Goal: Information Seeking & Learning: Learn about a topic

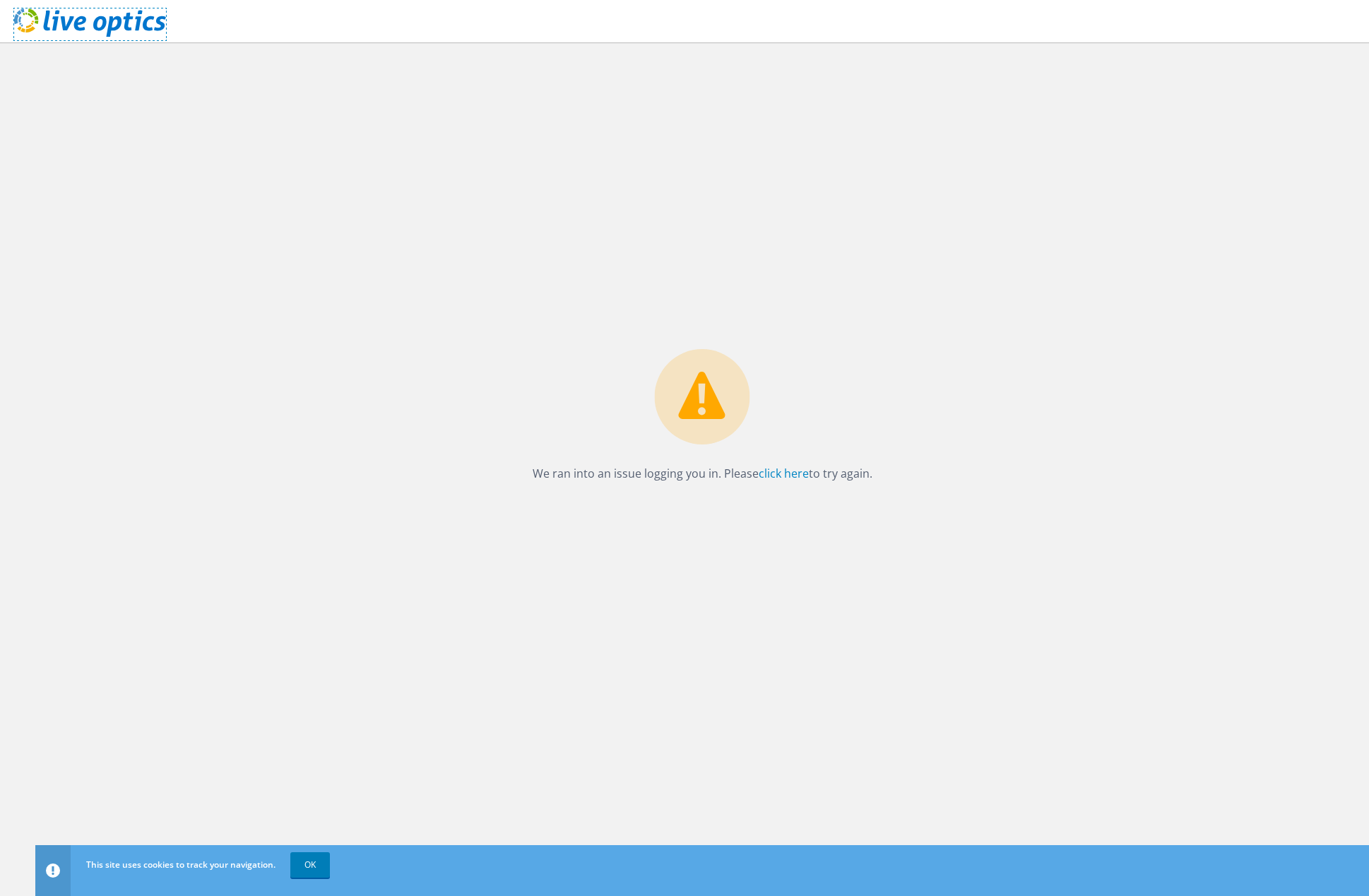
drag, startPoint x: 77, startPoint y: 15, endPoint x: 152, endPoint y: 7, distance: 75.4
click at [77, 15] on icon at bounding box center [90, 22] width 152 height 29
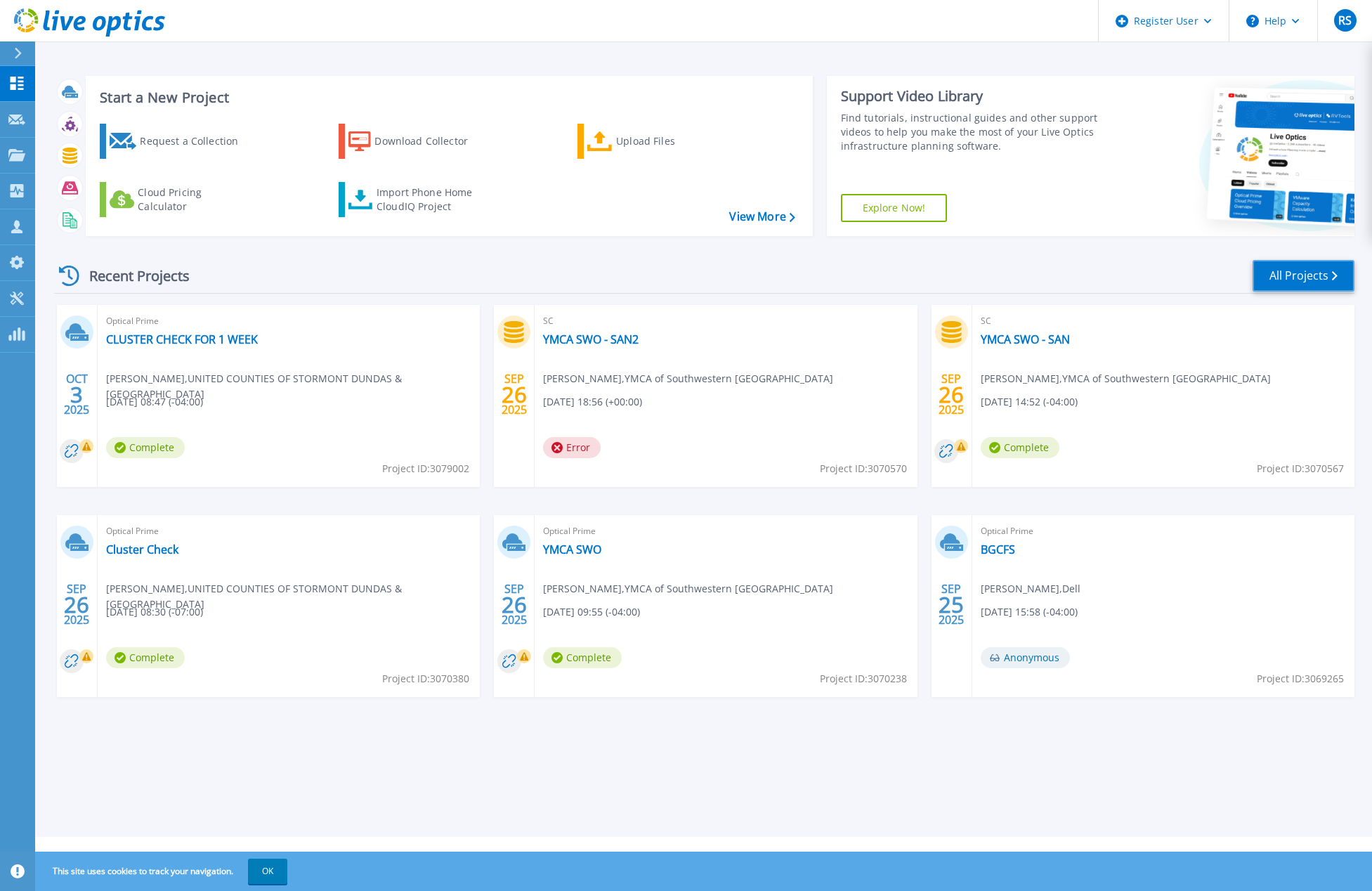
drag, startPoint x: 1302, startPoint y: 283, endPoint x: 943, endPoint y: 264, distance: 359.5
click at [1302, 283] on link "All Projects" at bounding box center [1303, 275] width 102 height 32
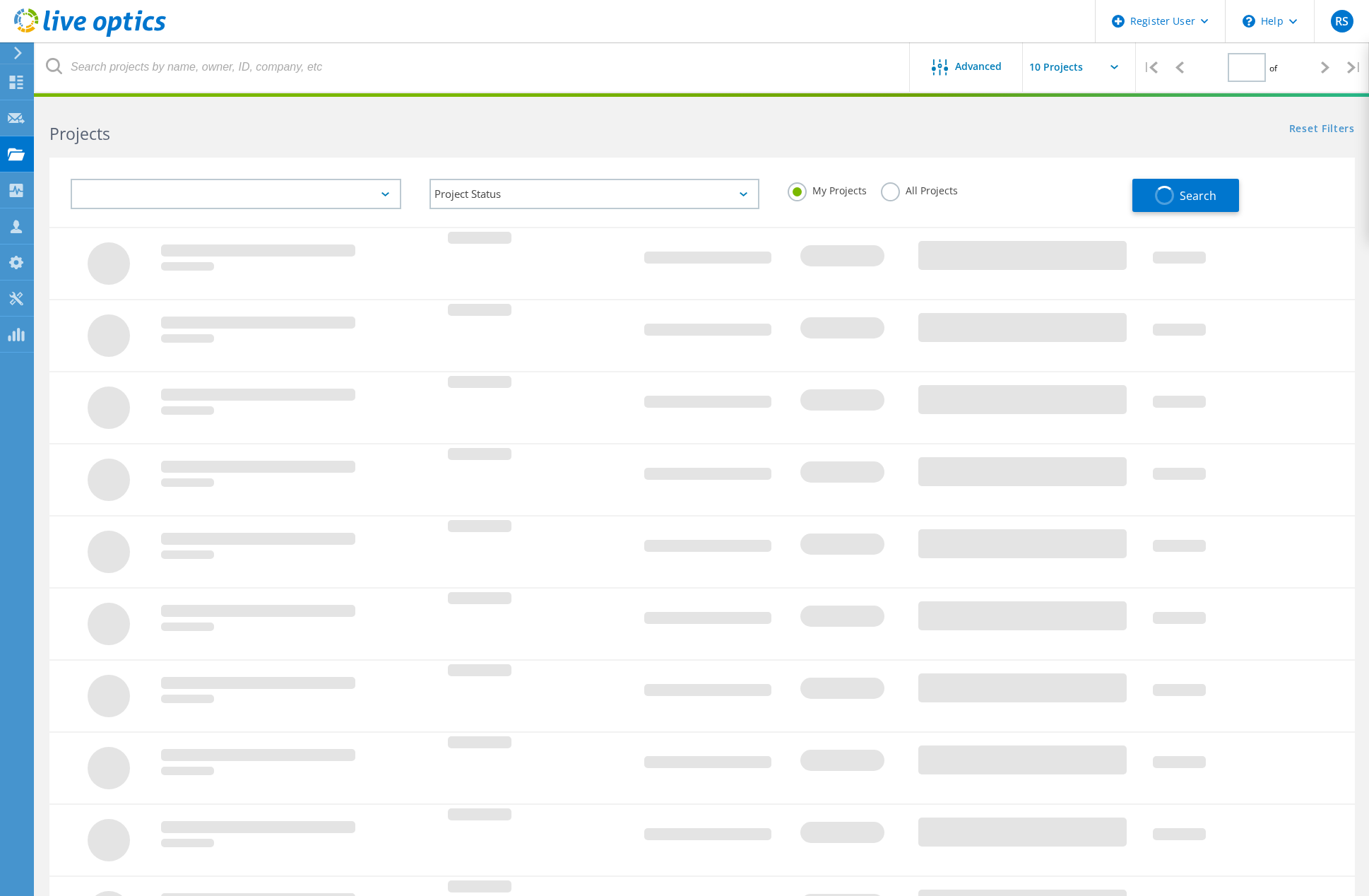
type input "1"
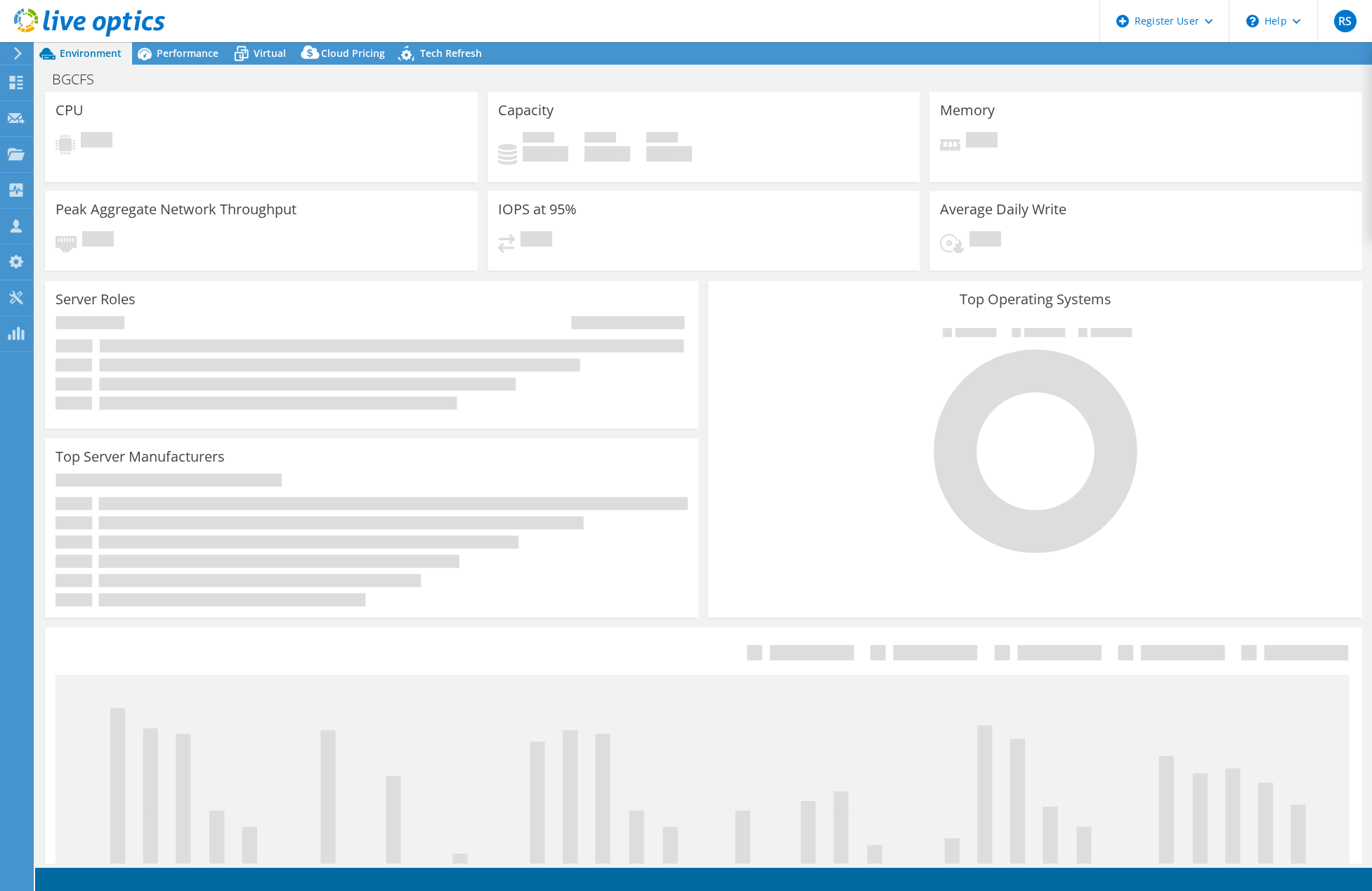
select select "USD"
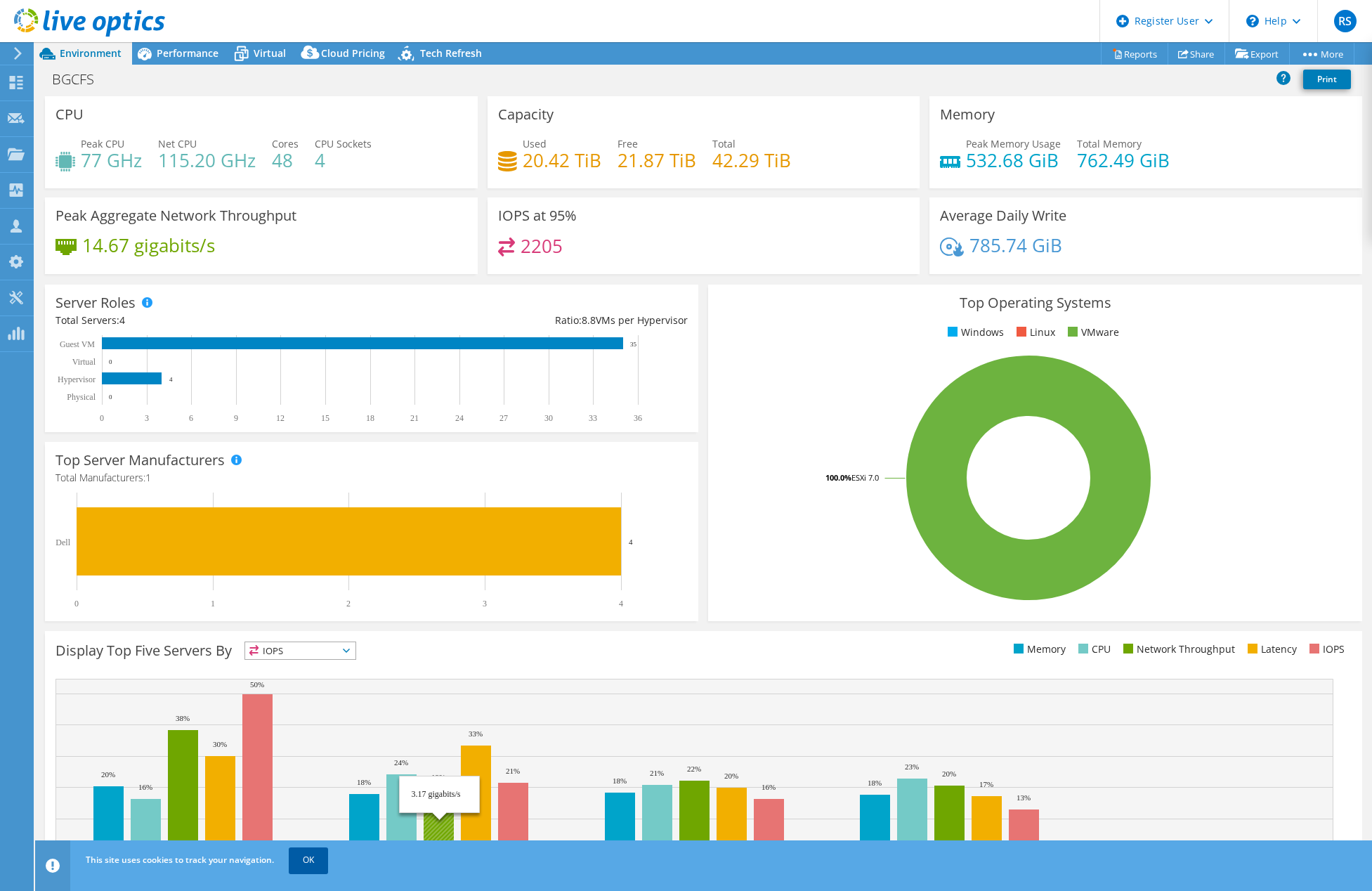
click at [311, 867] on link "OK" at bounding box center [308, 859] width 39 height 25
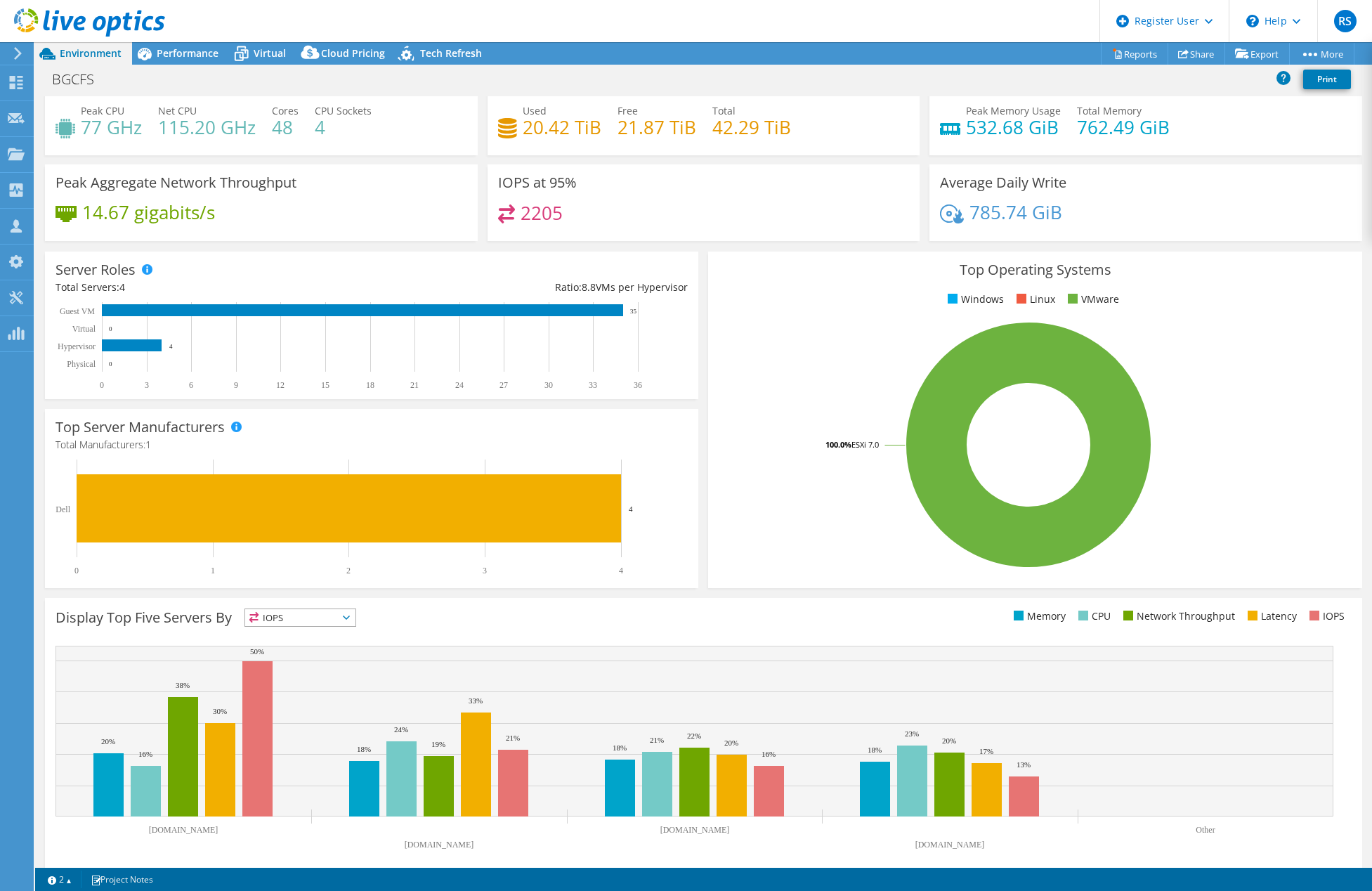
scroll to position [47, 0]
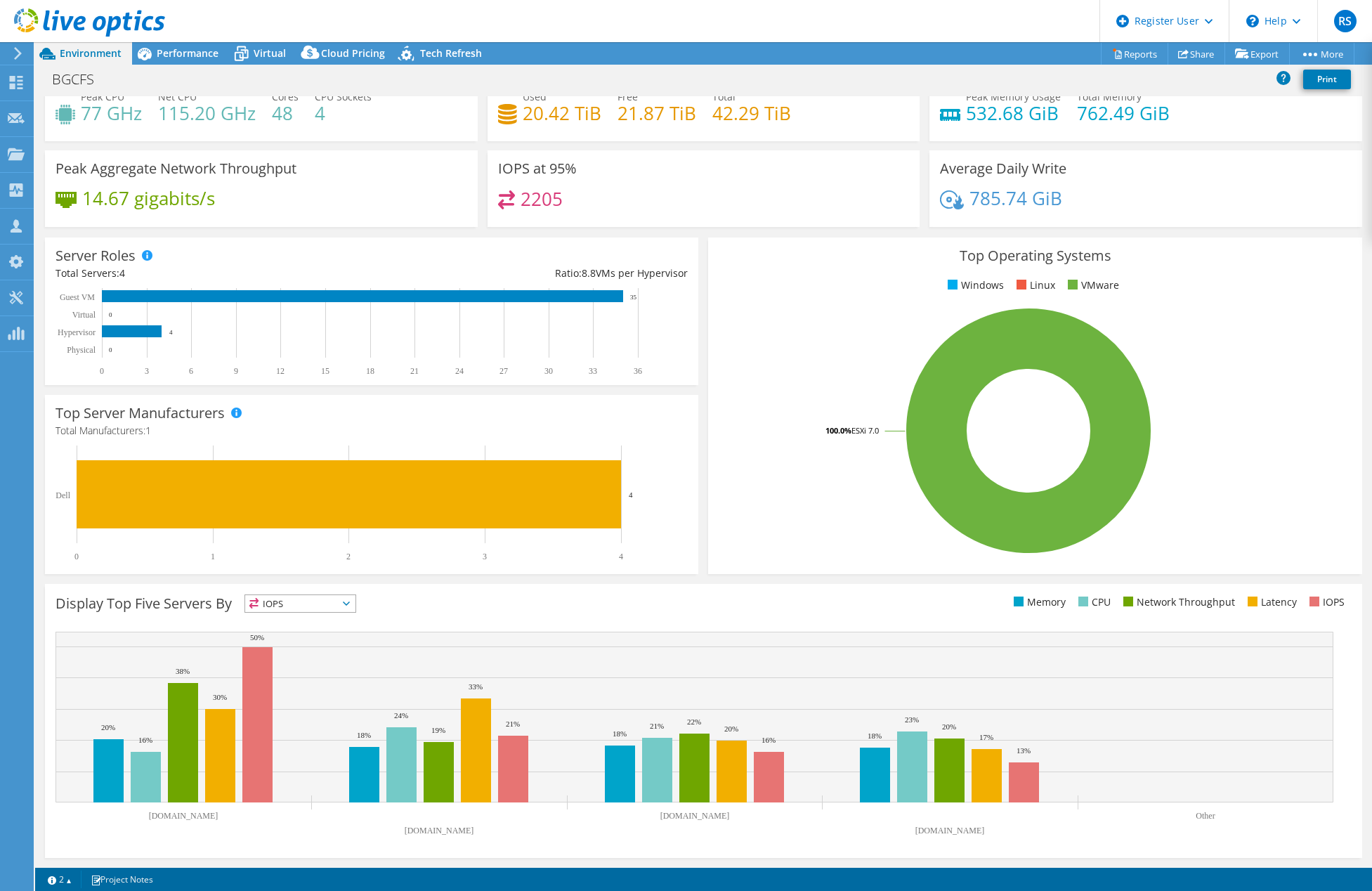
click at [321, 602] on span "IOPS" at bounding box center [300, 604] width 110 height 17
click at [299, 661] on li "CPU" at bounding box center [300, 661] width 110 height 20
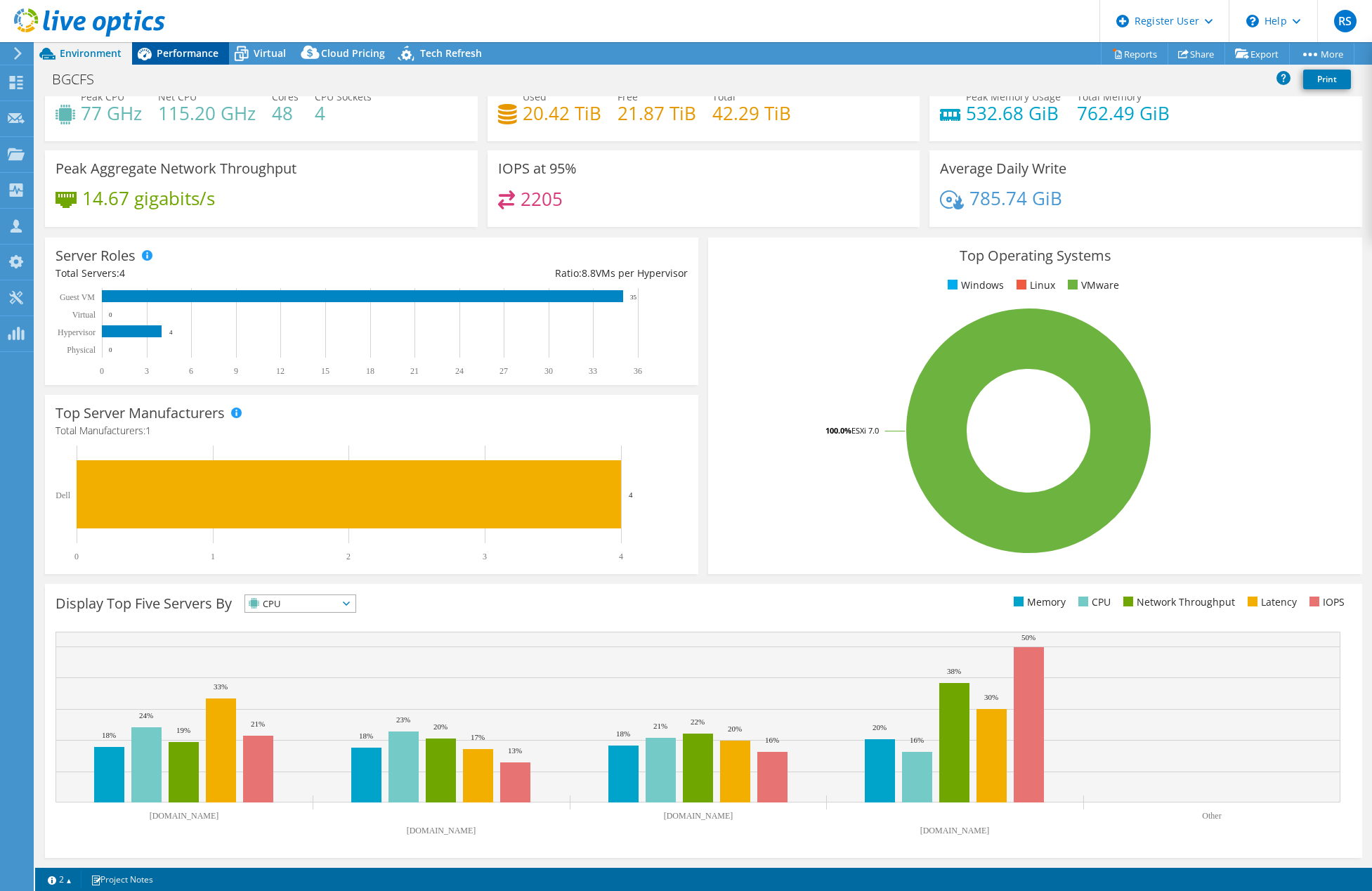
click at [183, 49] on span "Performance" at bounding box center [187, 52] width 62 height 13
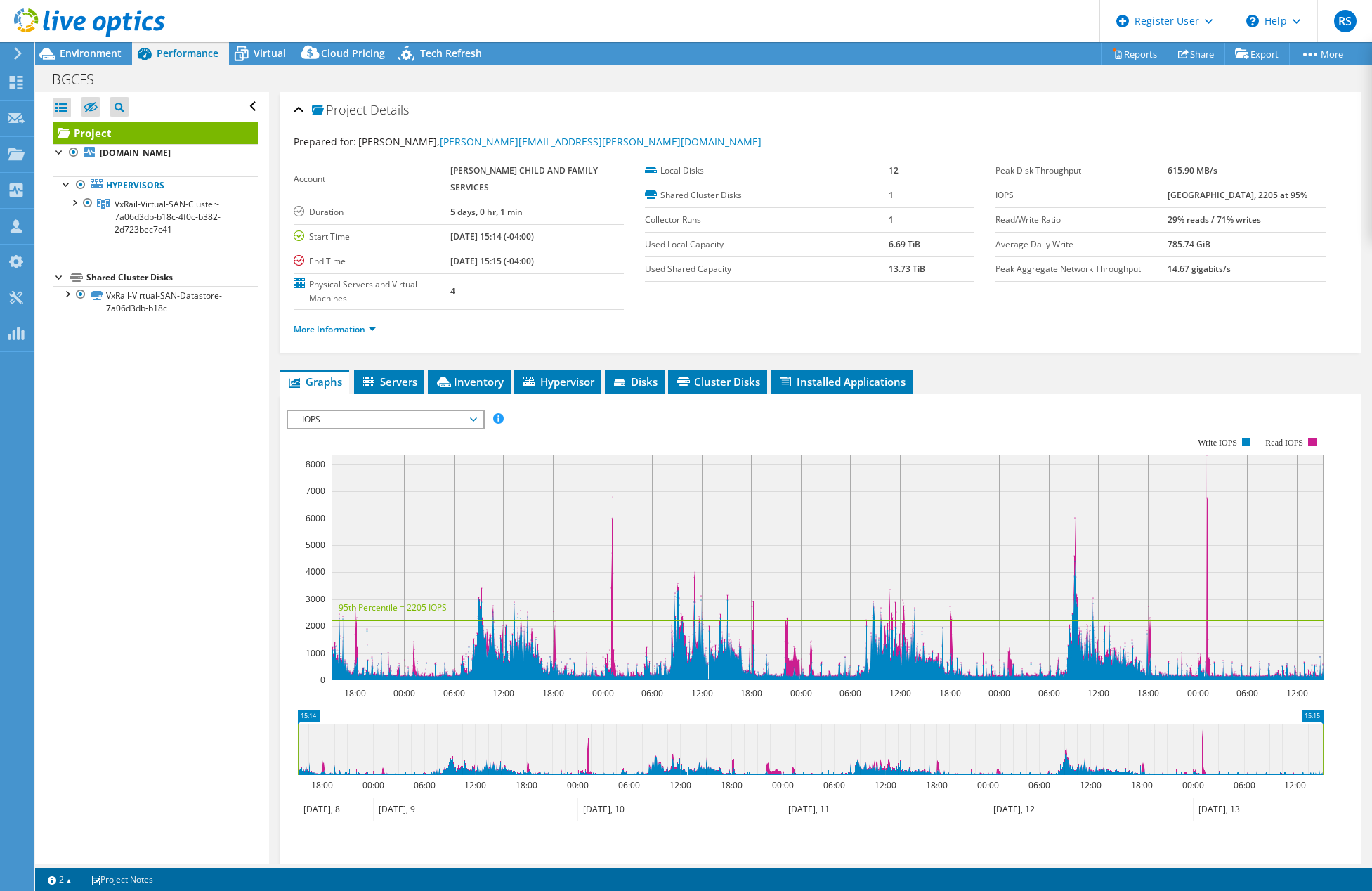
scroll to position [0, 0]
click at [379, 417] on span "IOPS" at bounding box center [385, 419] width 180 height 17
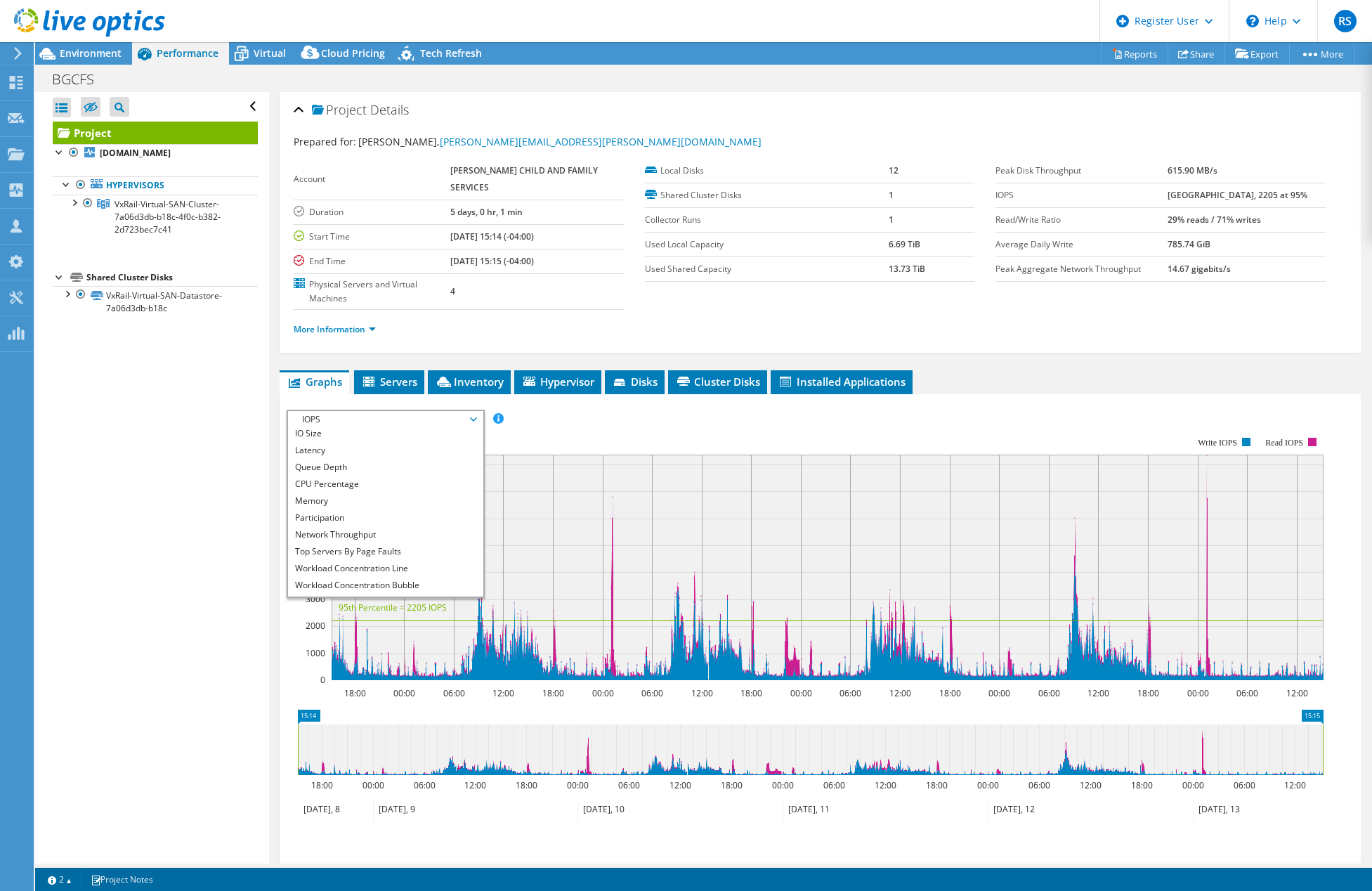
scroll to position [51, 0]
click at [361, 473] on li "CPU Percentage" at bounding box center [385, 470] width 194 height 17
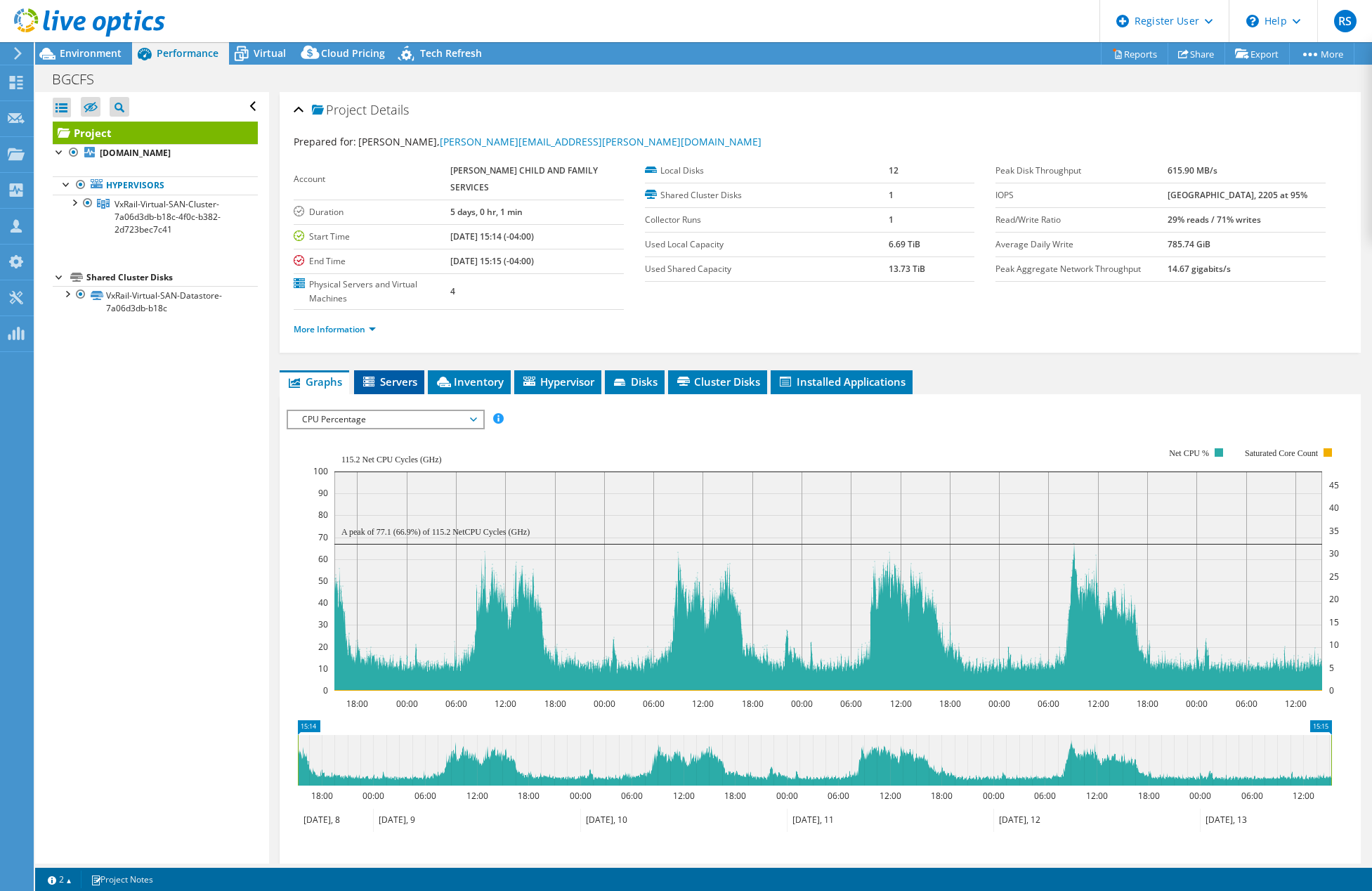
click at [402, 385] on span "Servers" at bounding box center [388, 382] width 56 height 14
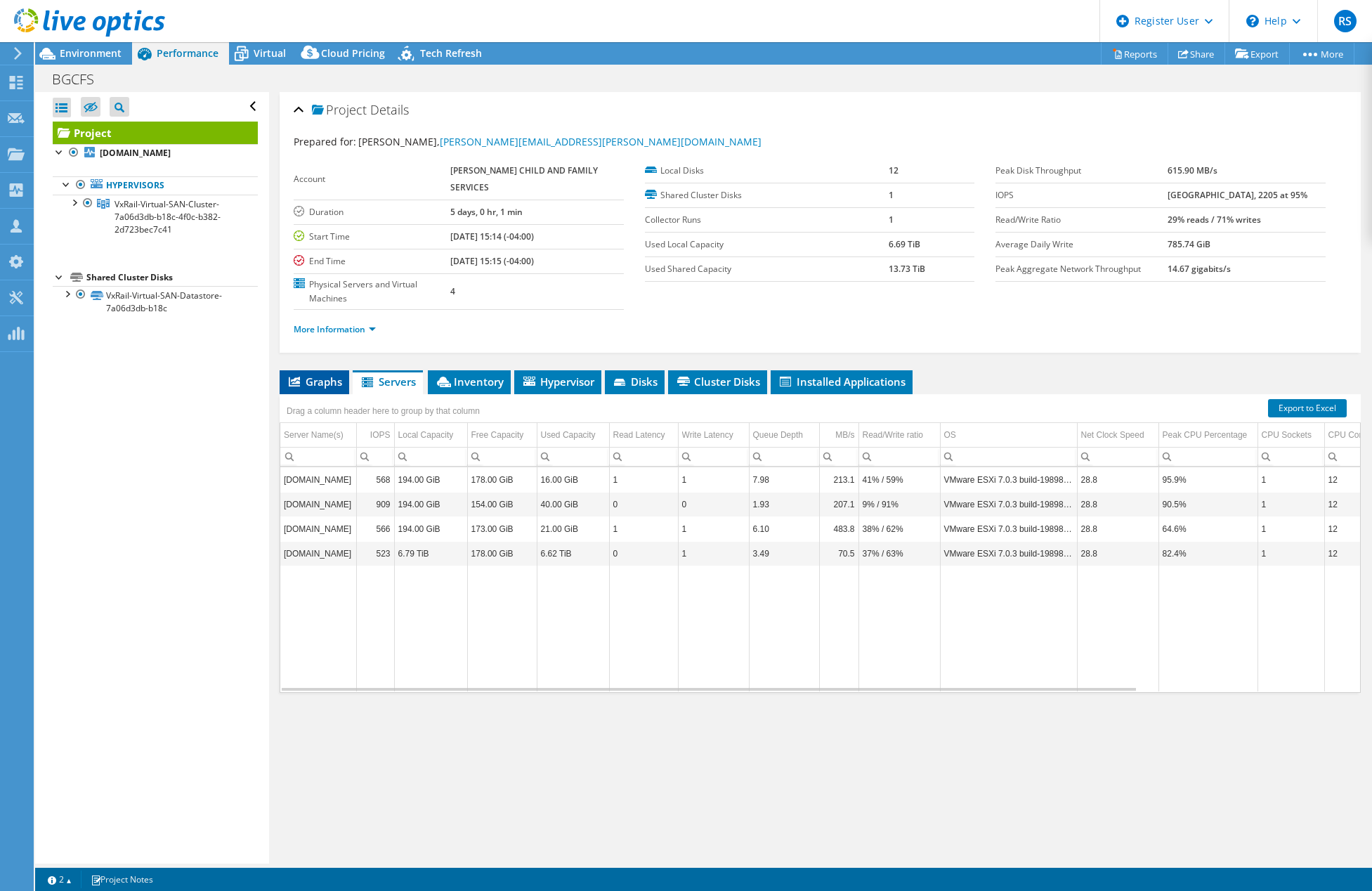
click at [308, 385] on span "Graphs" at bounding box center [314, 382] width 55 height 14
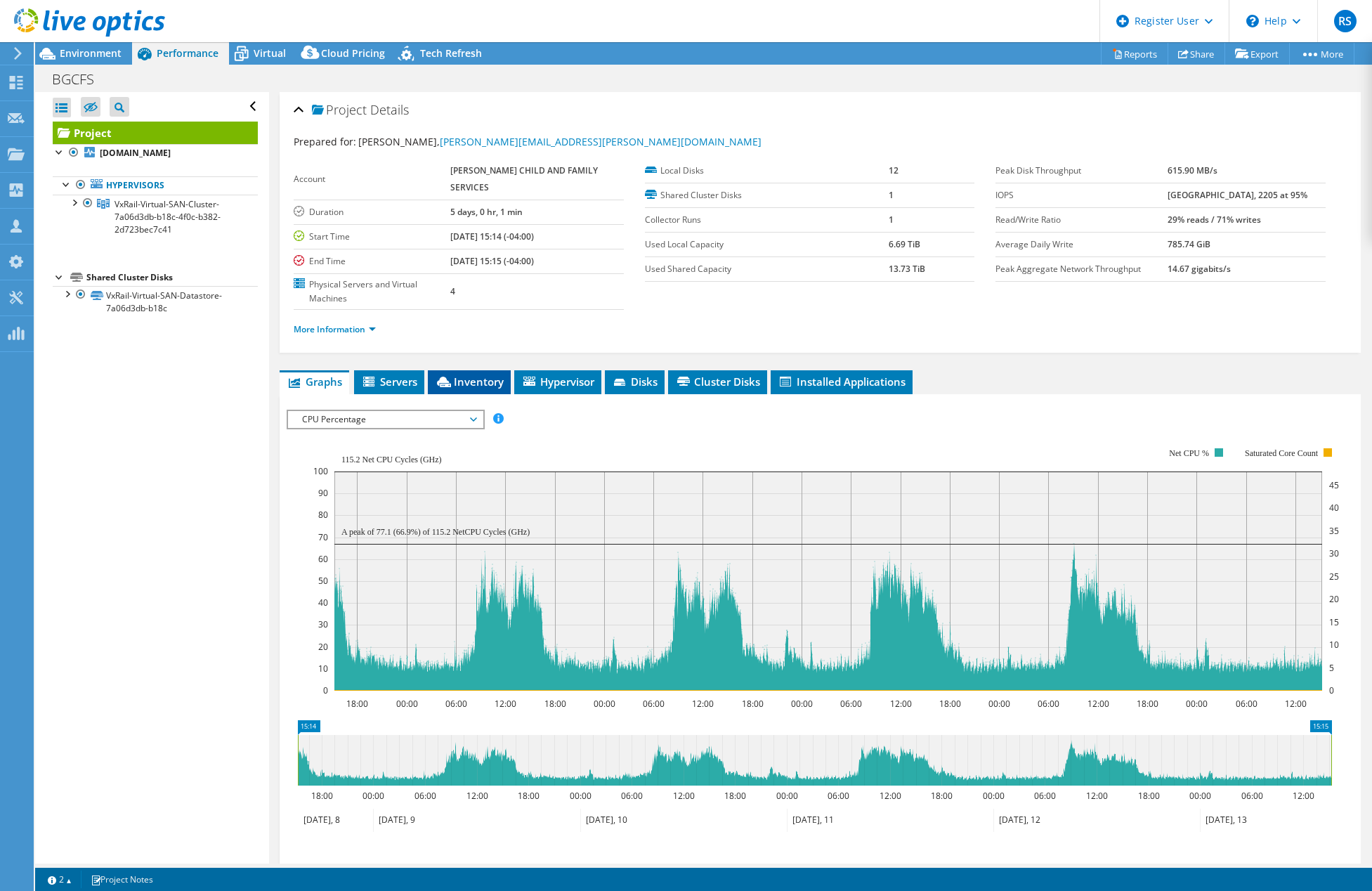
click at [473, 383] on span "Inventory" at bounding box center [469, 382] width 69 height 14
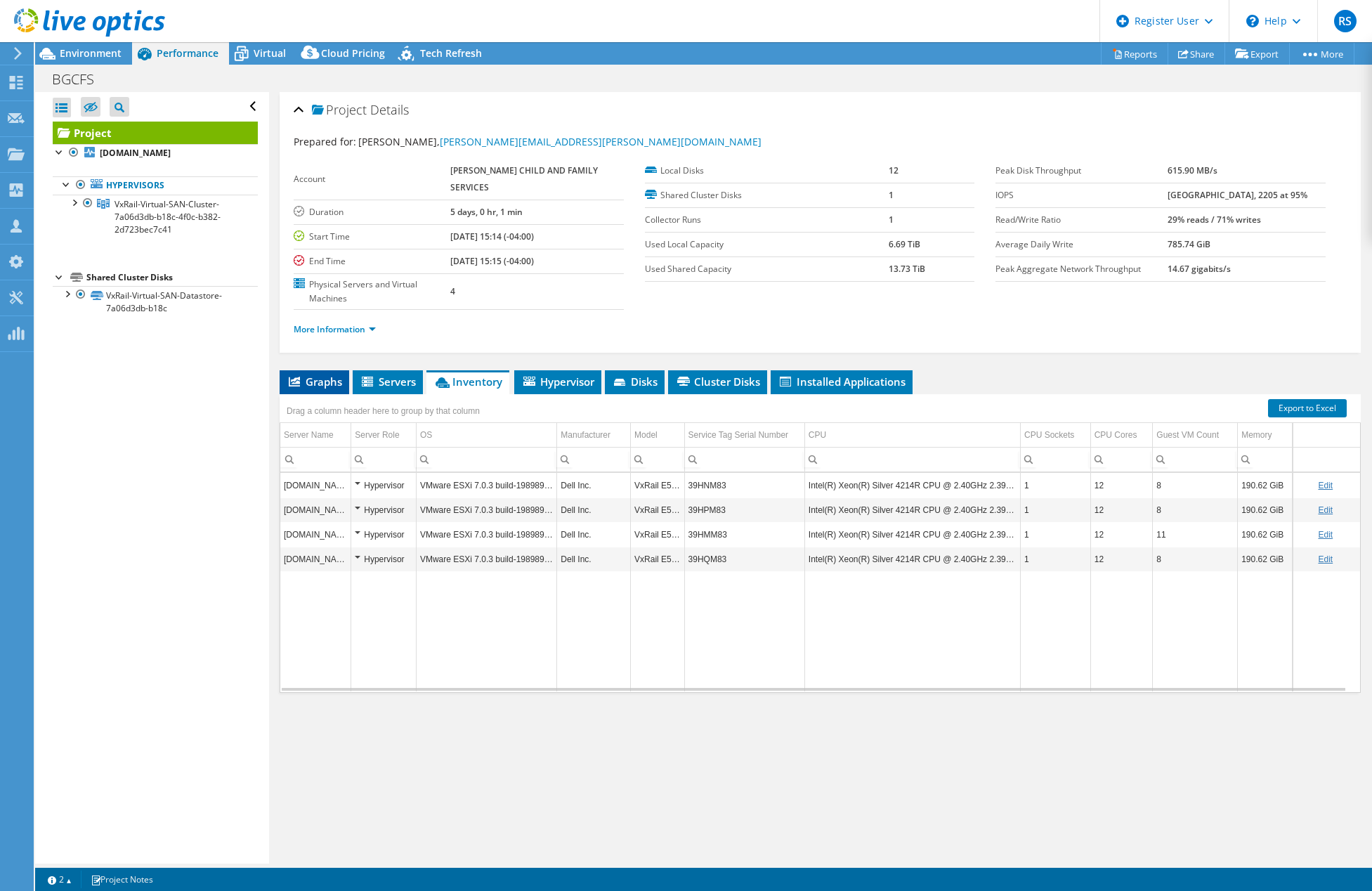
click at [320, 380] on span "Graphs" at bounding box center [314, 382] width 55 height 14
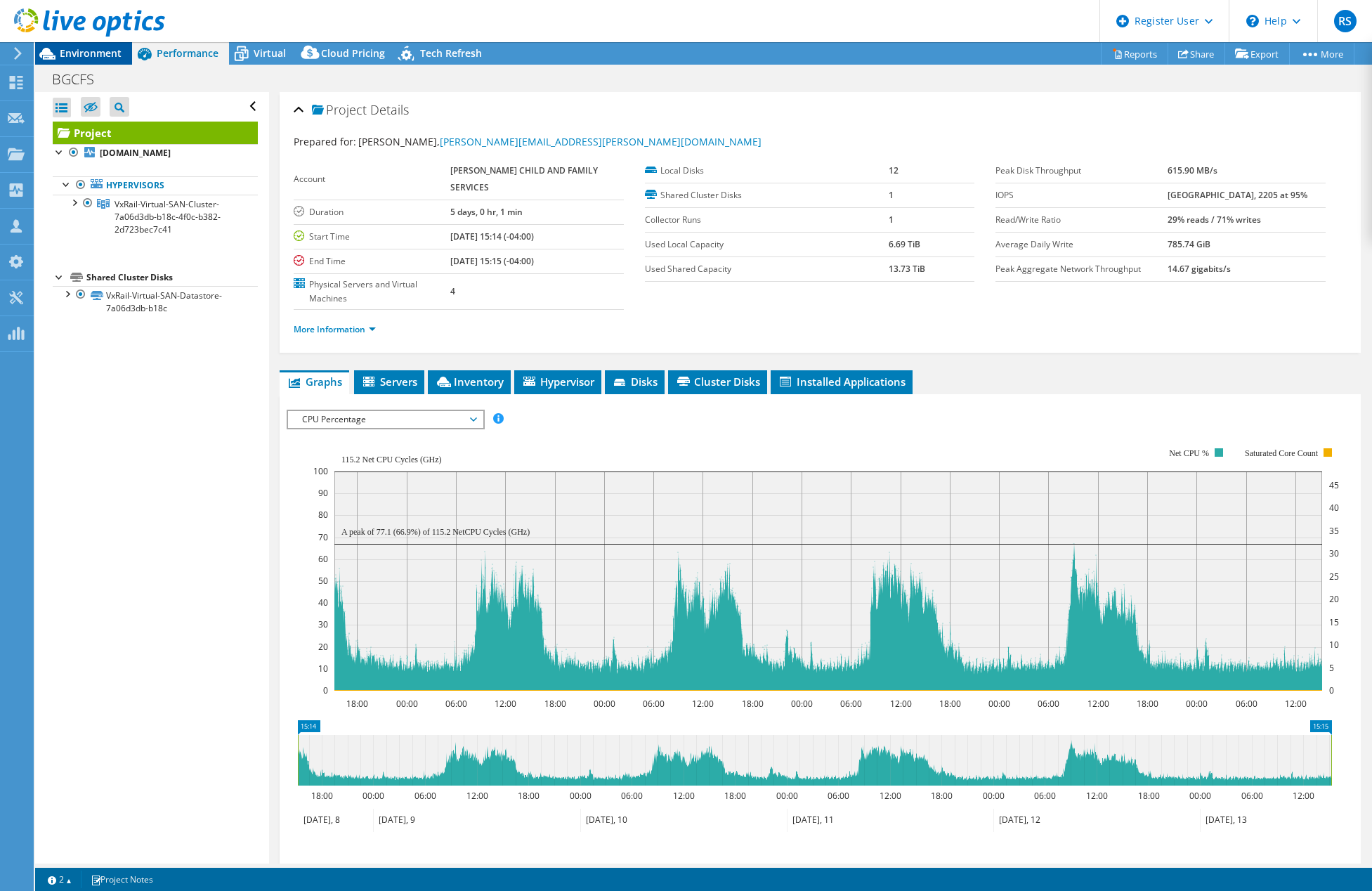
click at [92, 49] on span "Environment" at bounding box center [90, 52] width 62 height 13
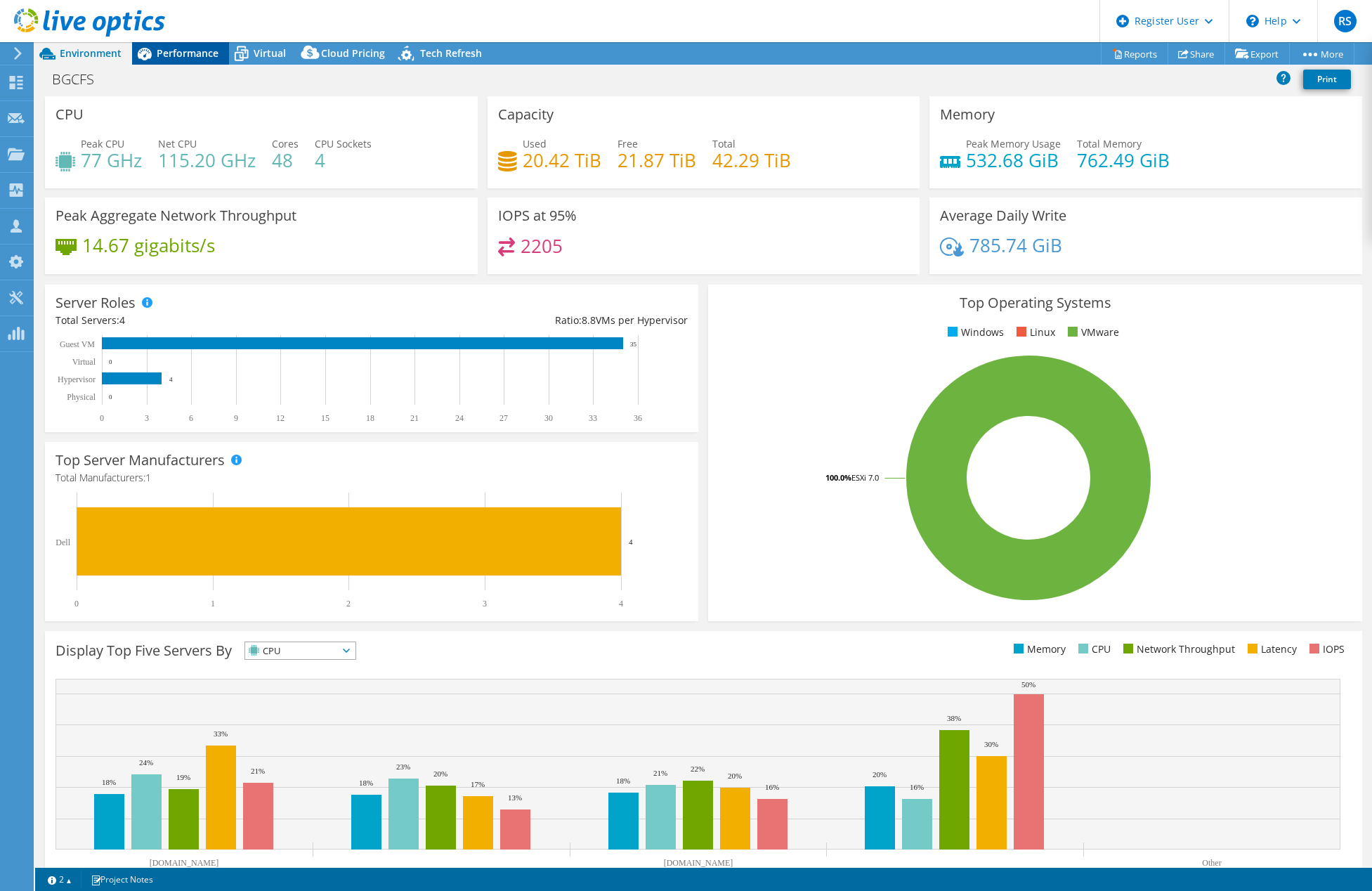
click at [163, 48] on span "Performance" at bounding box center [187, 52] width 62 height 13
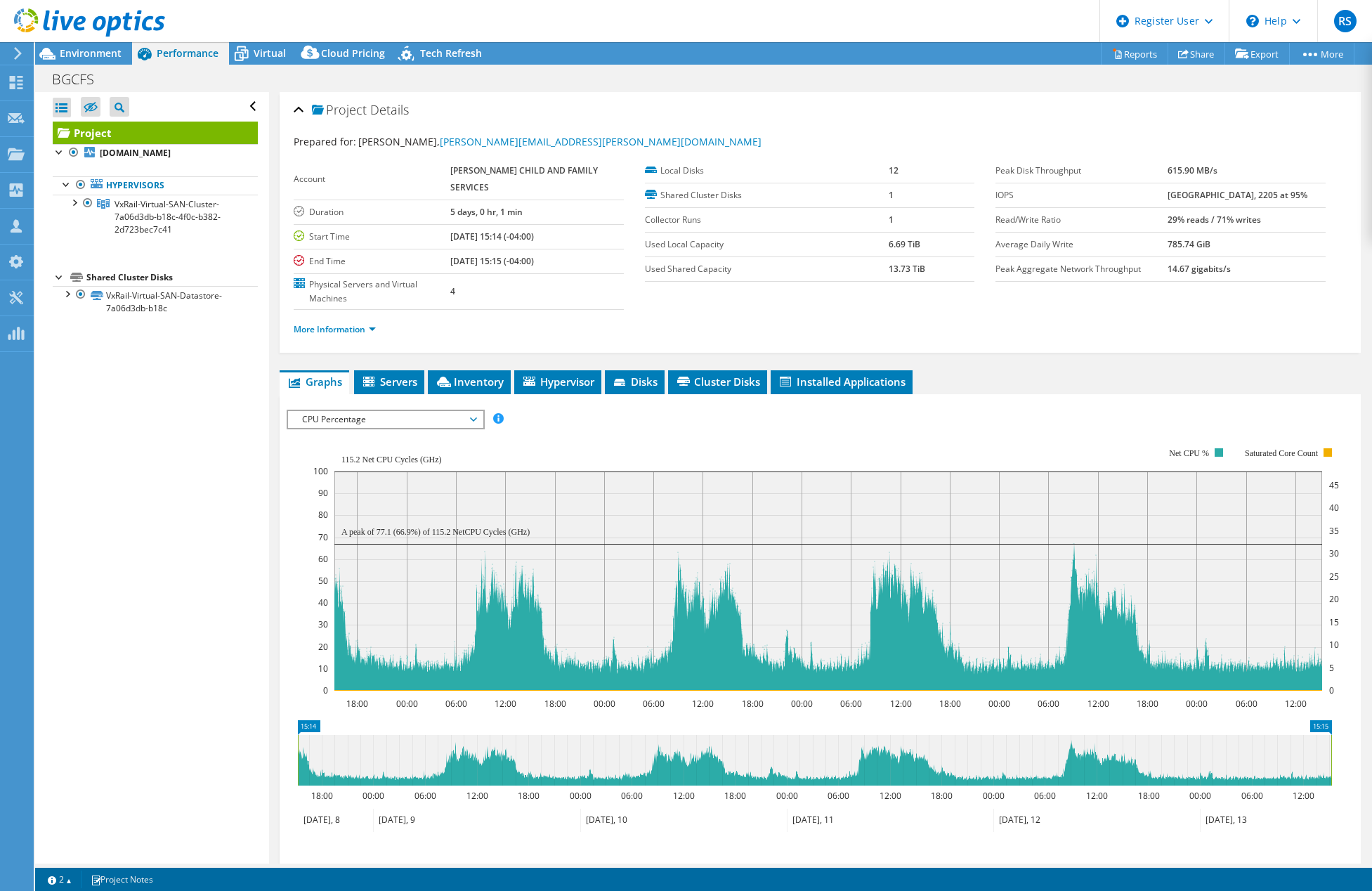
click at [340, 420] on span "CPU Percentage" at bounding box center [385, 419] width 180 height 17
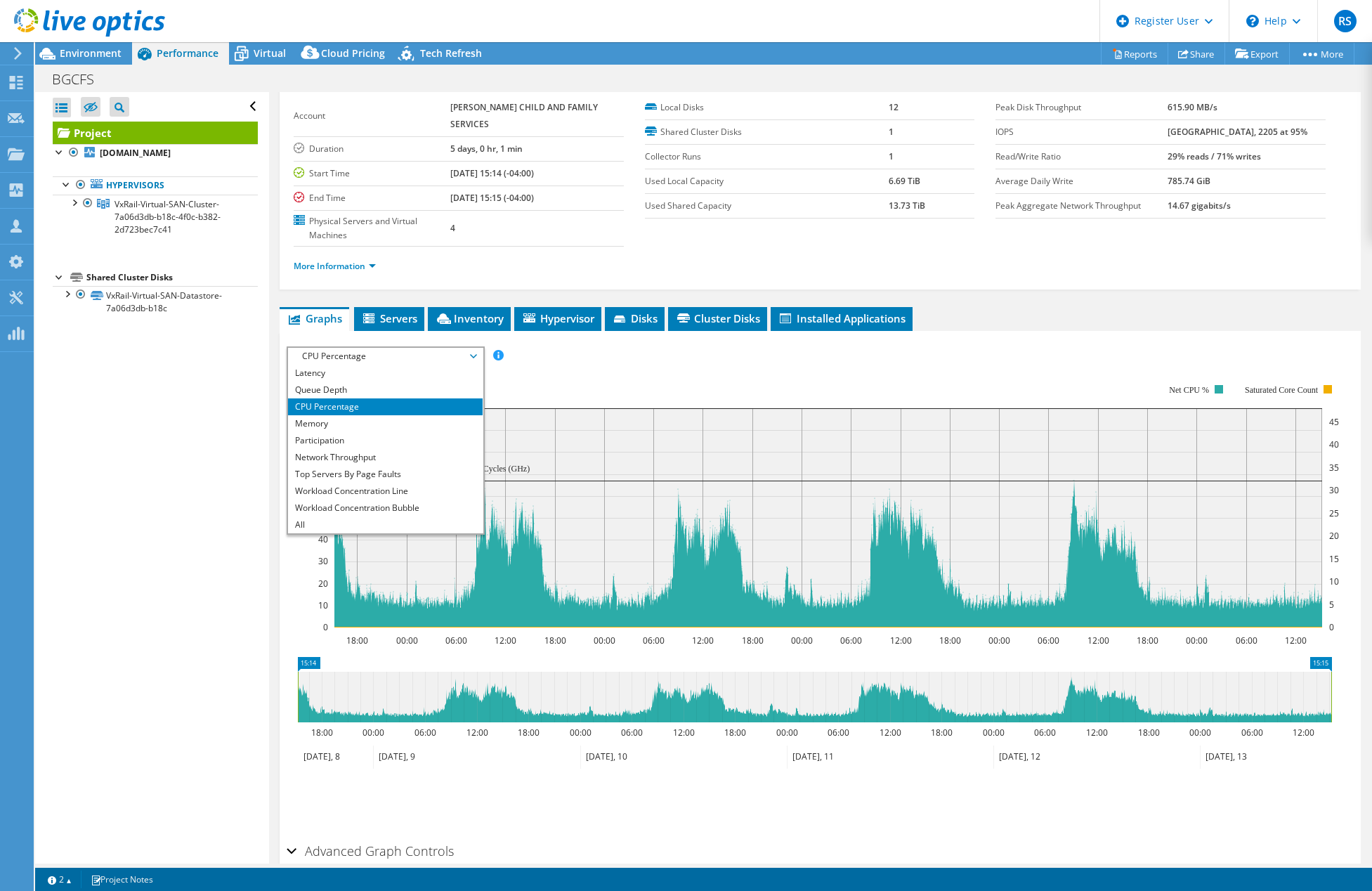
click at [574, 375] on rect at bounding box center [826, 506] width 1026 height 281
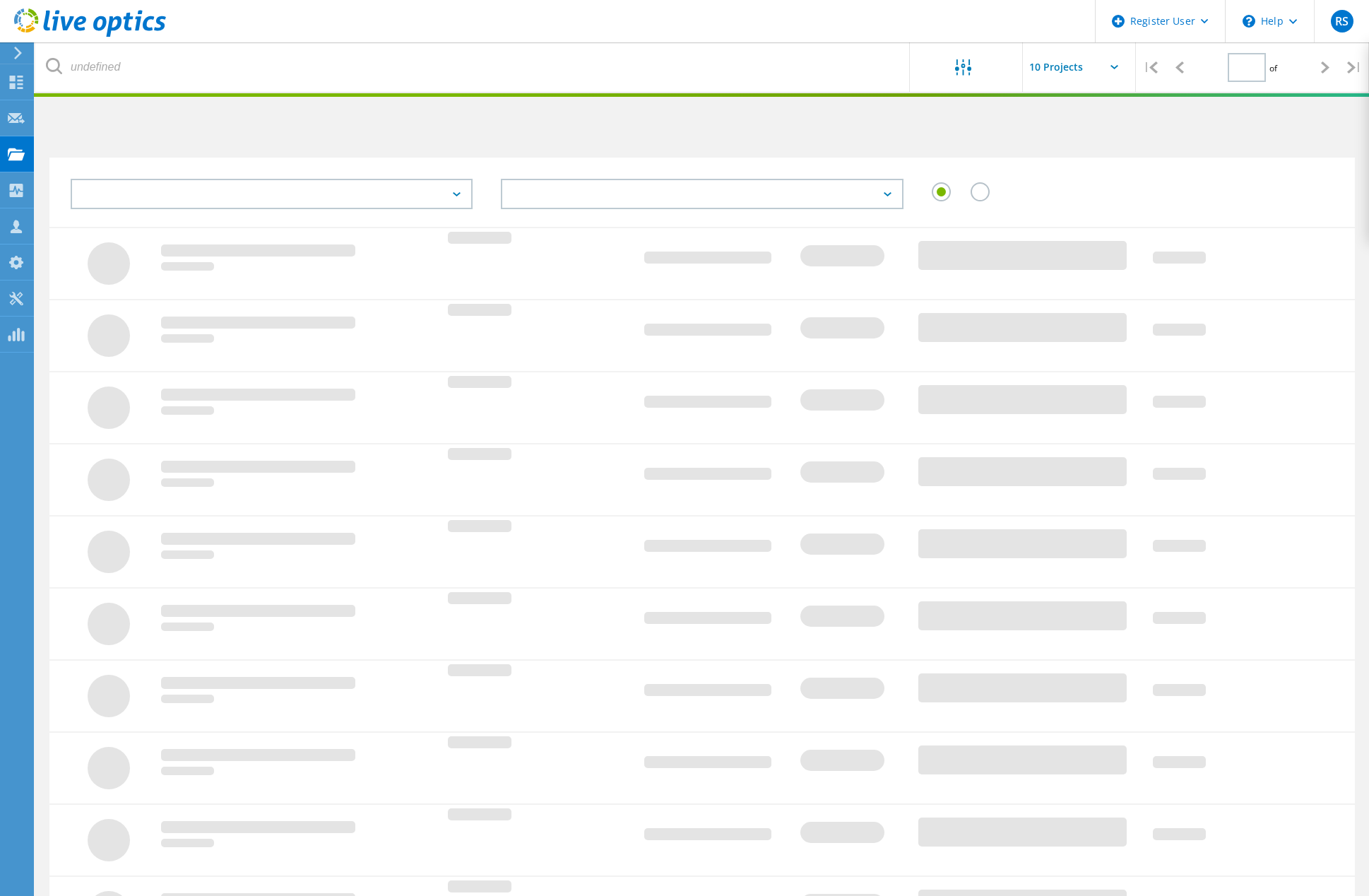
type input "1"
